Goal: Find specific page/section

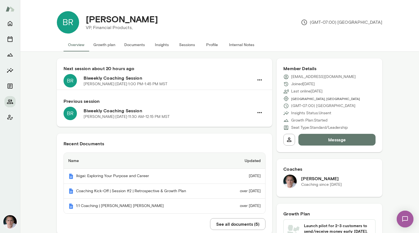
scroll to position [24, 0]
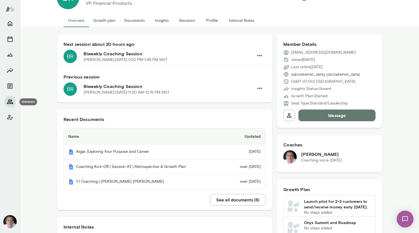
click at [9, 102] on icon "Members" at bounding box center [10, 101] width 6 height 4
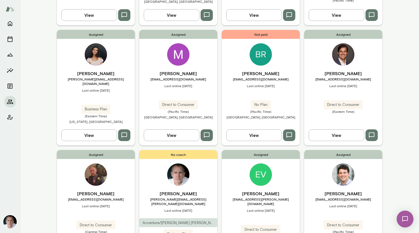
scroll to position [424, 0]
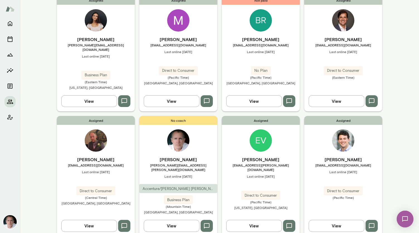
click at [339, 129] on img at bounding box center [343, 140] width 22 height 22
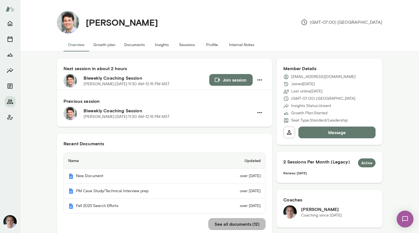
click at [234, 223] on button "See all documents ( 12 )" at bounding box center [237, 224] width 57 height 12
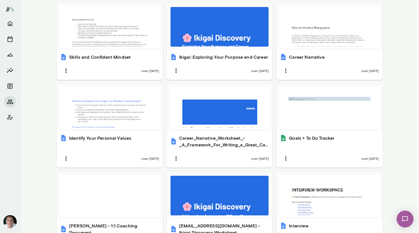
scroll to position [357, 0]
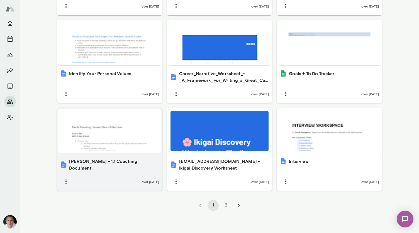
click at [135, 139] on div at bounding box center [110, 131] width 98 height 40
